Goal: Find specific page/section: Find specific page/section

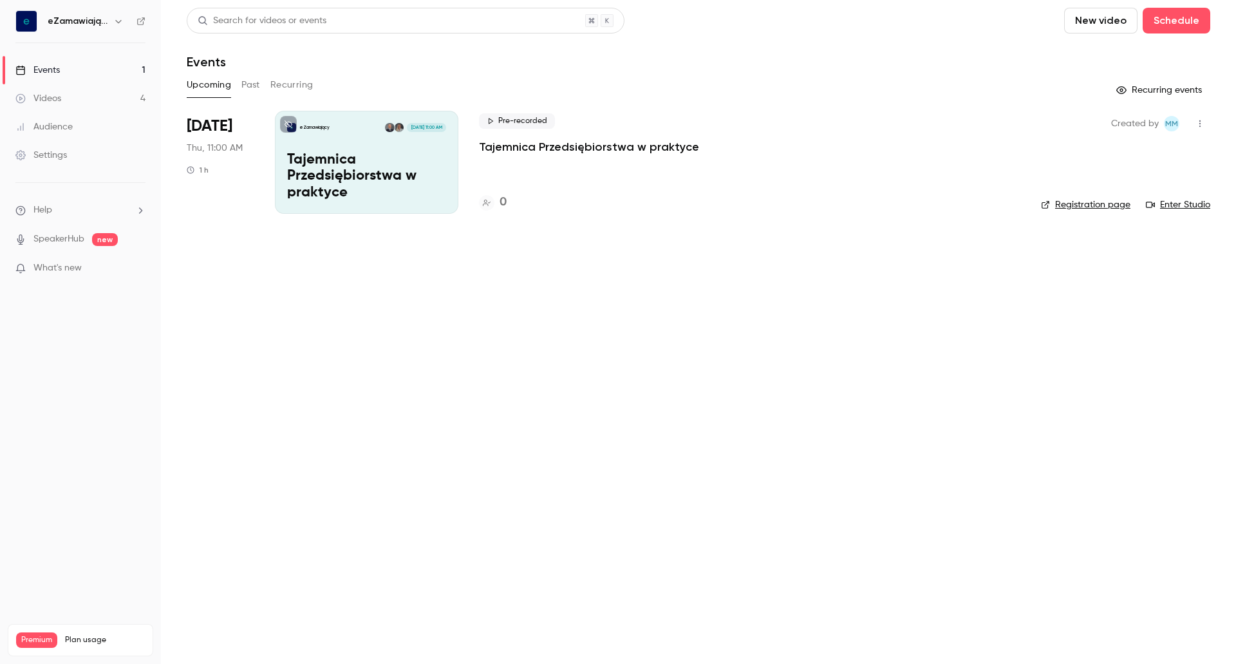
click at [344, 187] on p "Tajemnica Przedsiębiorstwa w praktyce" at bounding box center [366, 177] width 159 height 50
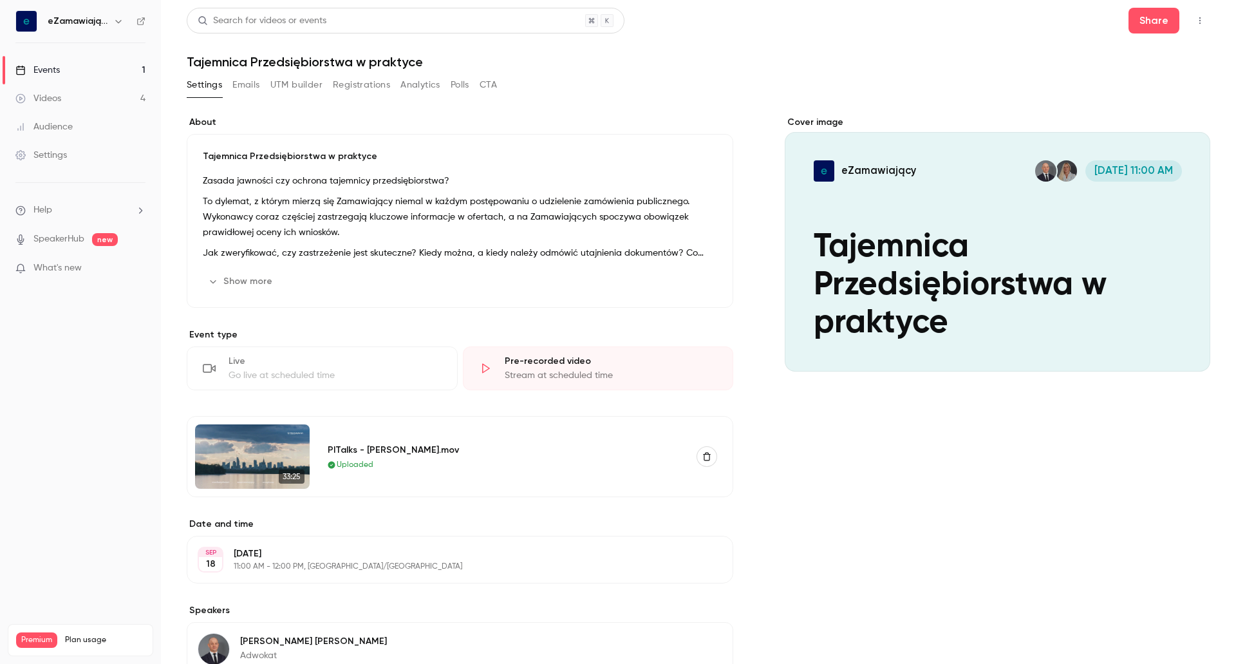
click at [91, 71] on link "Events 1" at bounding box center [80, 70] width 161 height 28
